Goal: Task Accomplishment & Management: Use online tool/utility

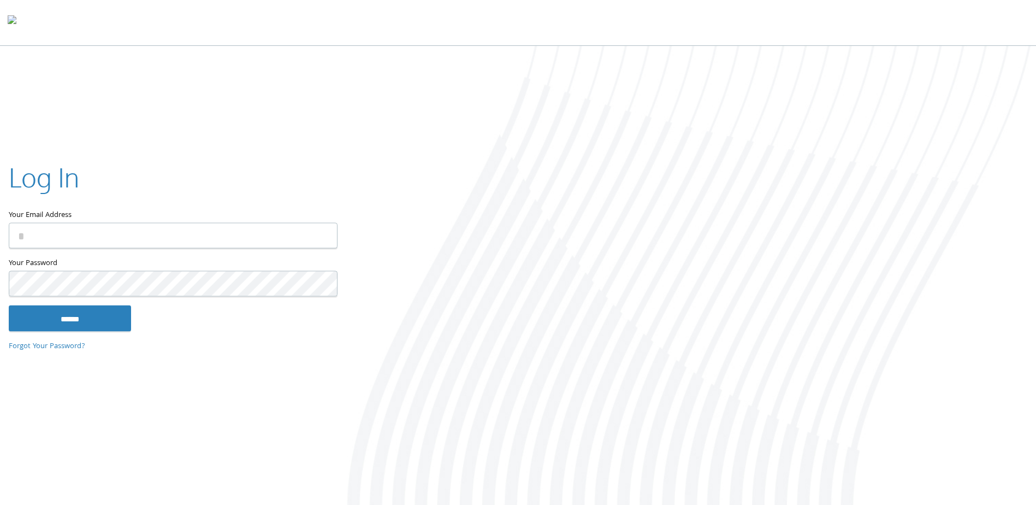
click at [140, 226] on input "Your Email Address" at bounding box center [173, 236] width 329 height 26
type input "**********"
click at [109, 318] on input "******" at bounding box center [70, 318] width 122 height 26
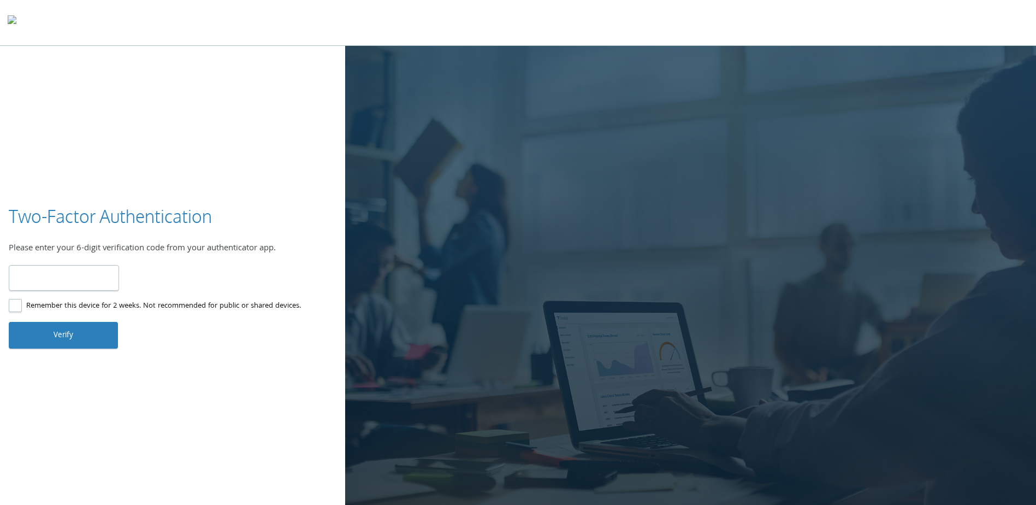
type input "******"
